Goal: Find specific page/section: Find specific page/section

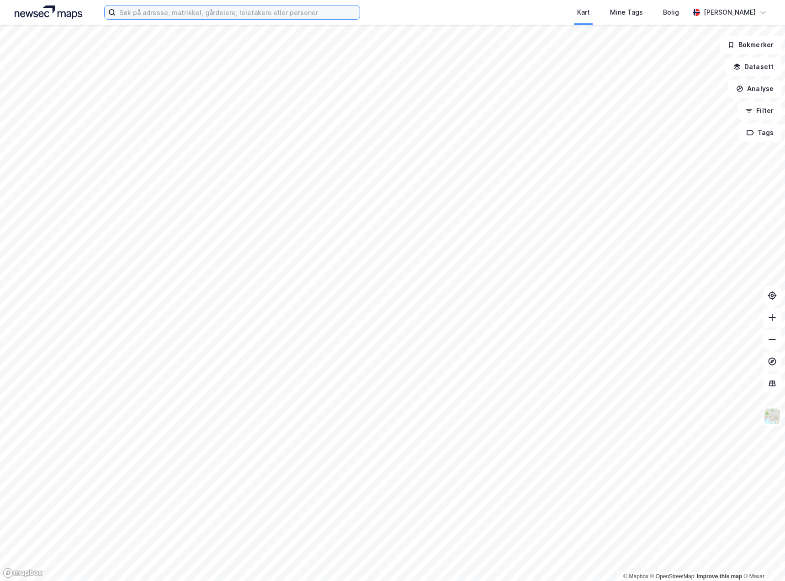
click at [137, 12] on input at bounding box center [238, 12] width 244 height 14
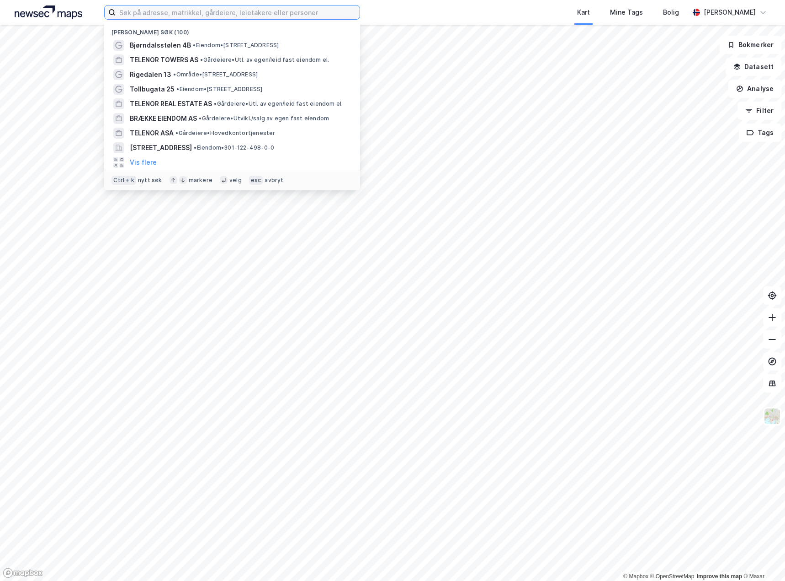
drag, startPoint x: 171, startPoint y: 16, endPoint x: 169, endPoint y: 9, distance: 6.7
click at [171, 15] on input at bounding box center [238, 12] width 244 height 14
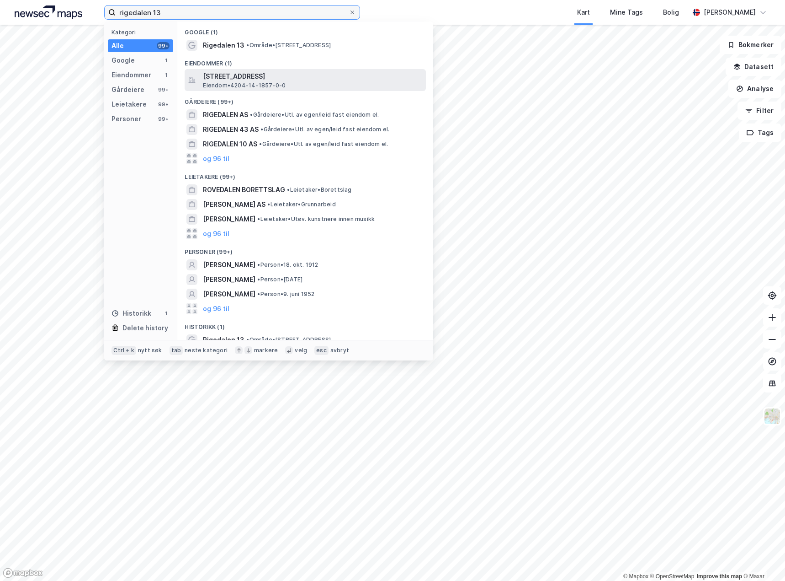
type input "rigedalen 13"
click at [231, 79] on span "[STREET_ADDRESS]" at bounding box center [312, 76] width 219 height 11
